Goal: Find specific page/section: Find specific page/section

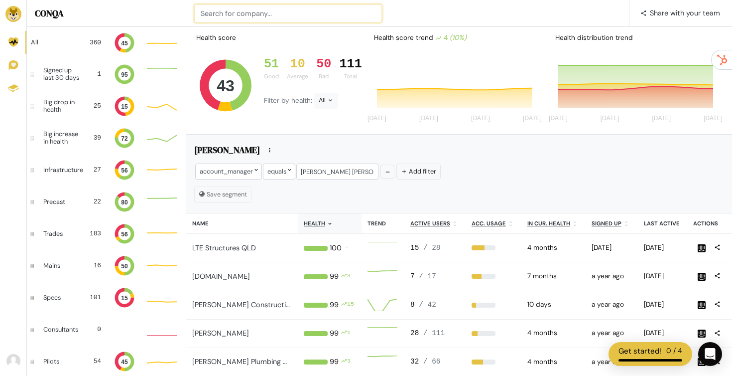
click at [249, 20] on input at bounding box center [288, 13] width 188 height 18
type input "close commercial"
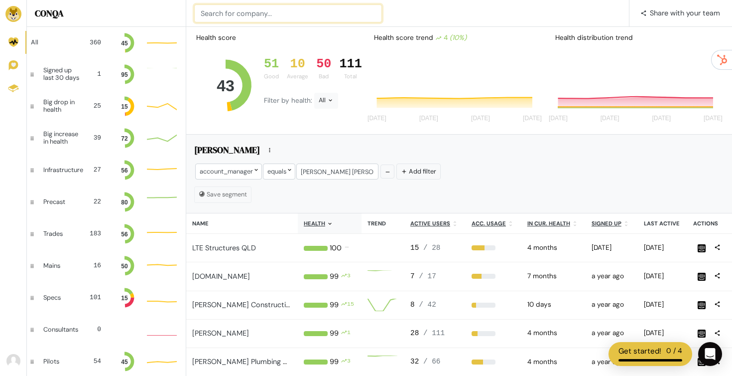
click at [304, 10] on input at bounding box center [288, 13] width 188 height 18
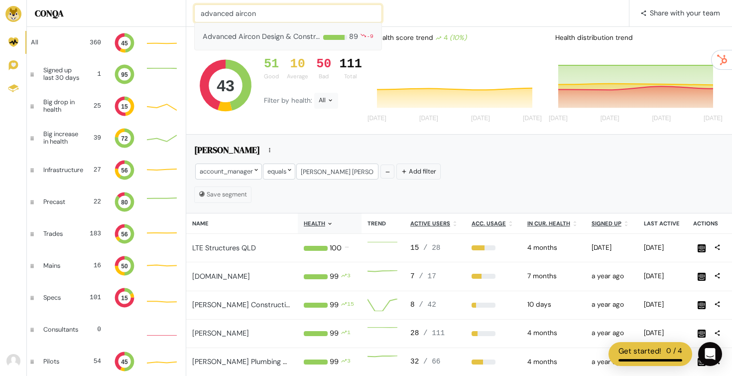
type input "advanced aircon"
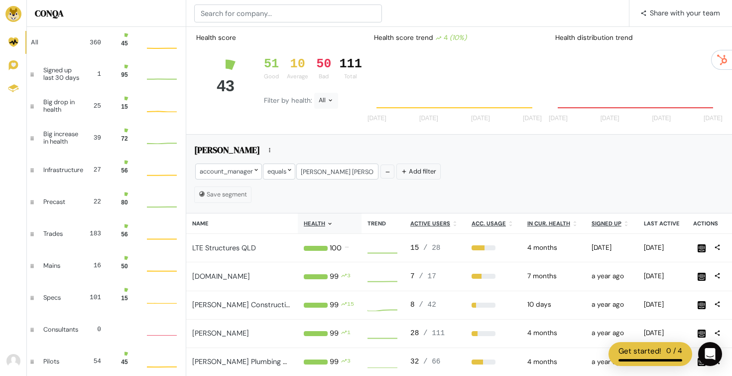
scroll to position [0, 0]
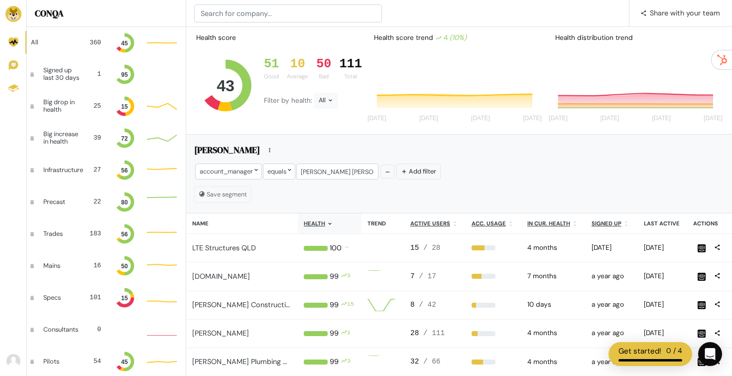
click at [286, 22] on div "📢 What's new Share with your team" at bounding box center [459, 13] width 546 height 27
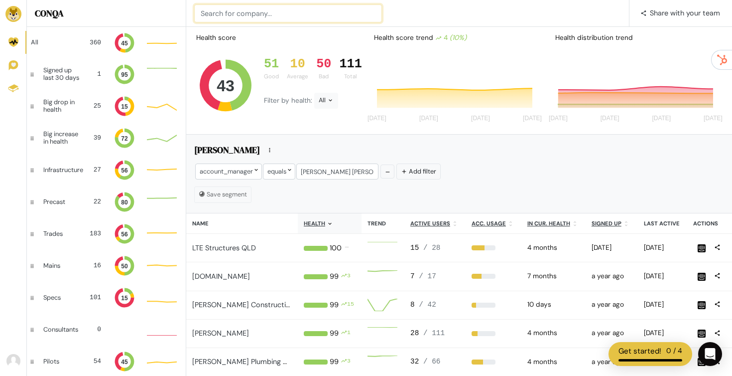
click at [284, 13] on input at bounding box center [288, 13] width 188 height 18
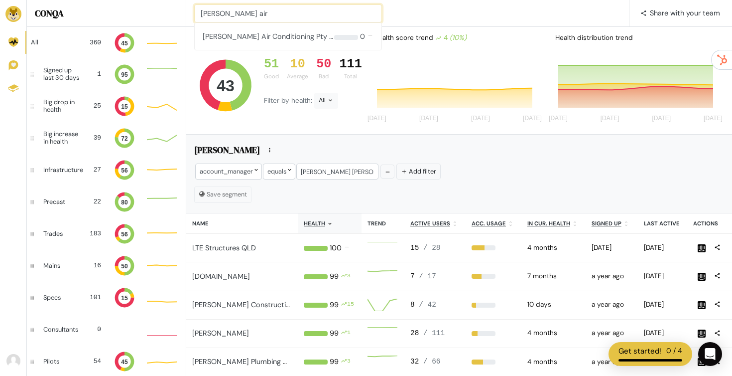
type input "[PERSON_NAME] air"
